Goal: Find specific page/section: Find specific page/section

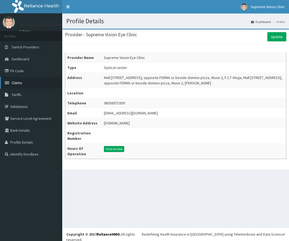
click at [20, 81] on span "Claims" at bounding box center [17, 82] width 11 height 5
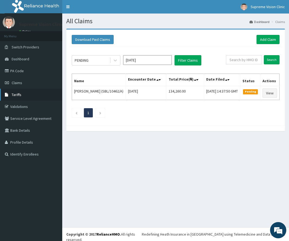
click at [29, 94] on link "Tariffs" at bounding box center [31, 95] width 62 height 12
click at [21, 96] on span "Tariffs" at bounding box center [17, 94] width 10 height 5
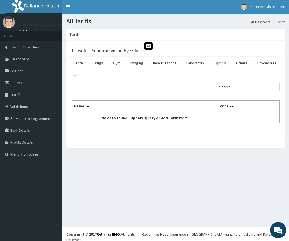
click at [218, 63] on link "Optical" at bounding box center [220, 62] width 20 height 11
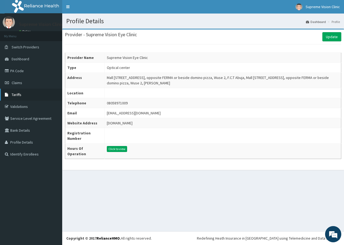
click at [18, 95] on span "Tariffs" at bounding box center [17, 94] width 10 height 5
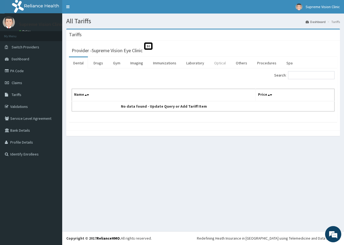
click at [219, 62] on link "Optical" at bounding box center [220, 62] width 20 height 11
